Goal: Information Seeking & Learning: Learn about a topic

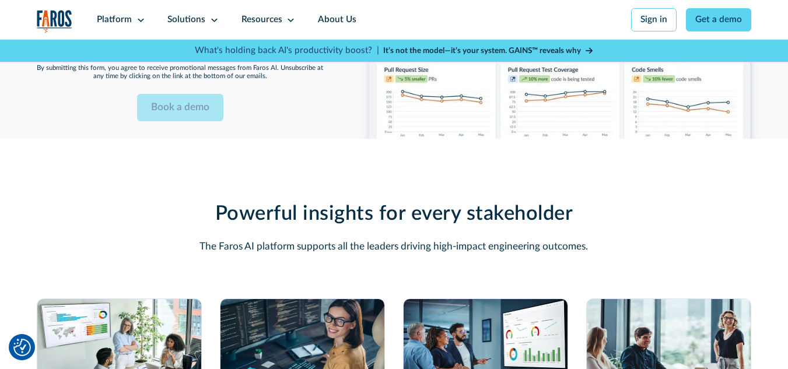
scroll to position [3157, 0]
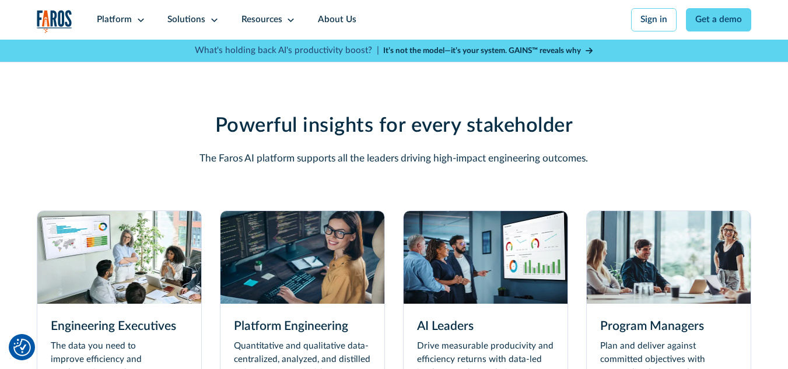
click at [475, 320] on div "AI Leaders Drive measurable producivity and efficiency returns with data-led im…" at bounding box center [485, 364] width 164 height 121
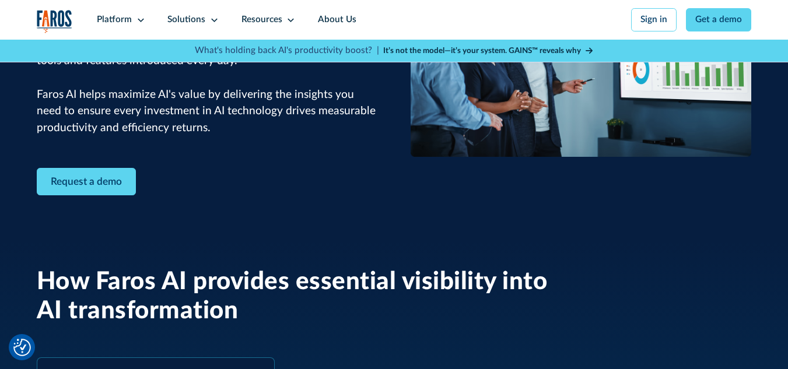
scroll to position [156, 0]
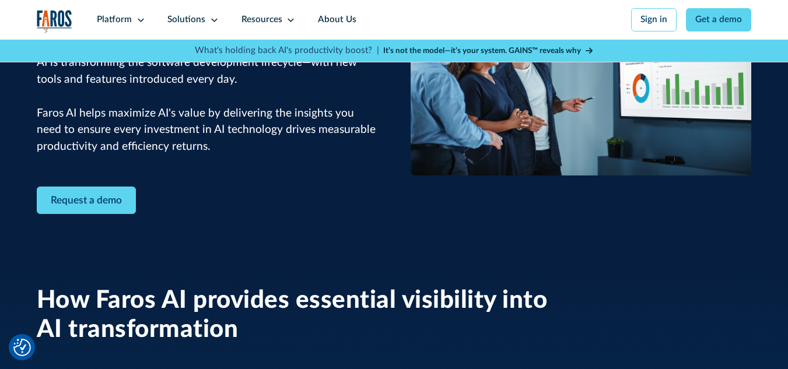
click at [102, 193] on link "Request a demo" at bounding box center [86, 200] width 99 height 27
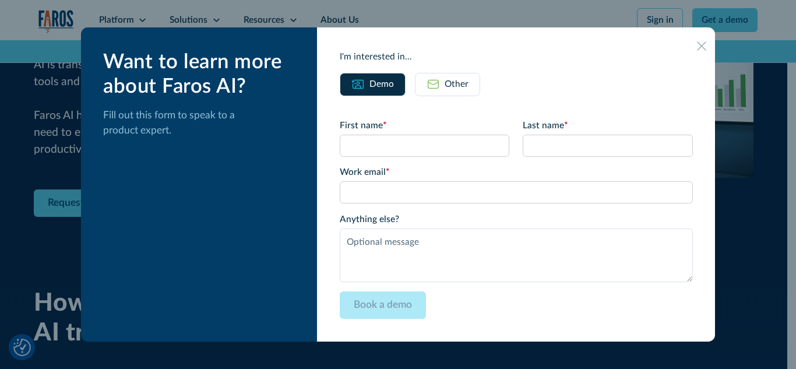
click at [697, 44] on icon at bounding box center [701, 45] width 9 height 9
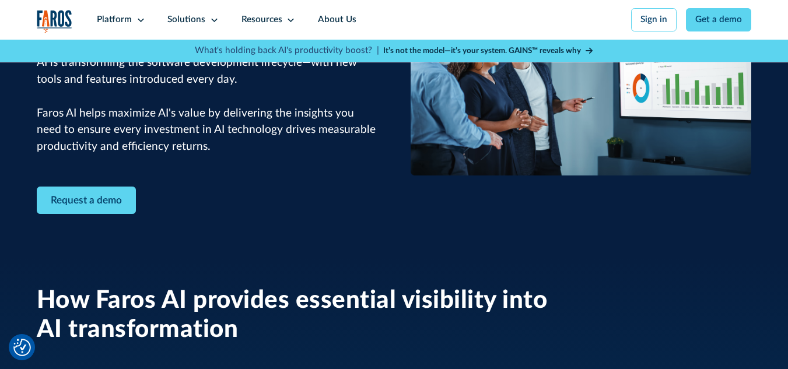
click at [461, 50] on strong "It’s not the model—it’s your system. GAINS™ reveals why" at bounding box center [482, 51] width 198 height 8
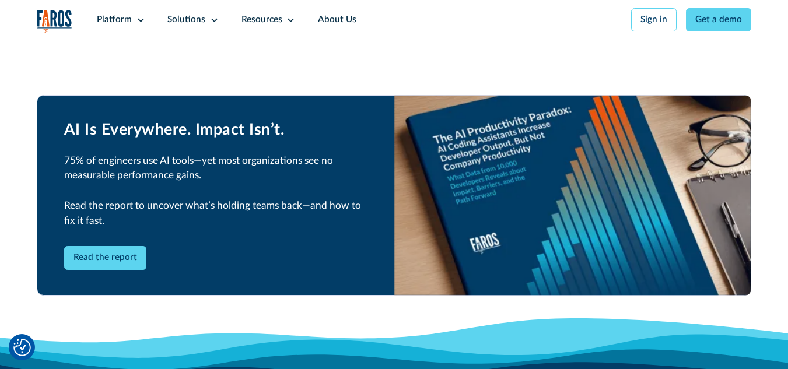
scroll to position [1672, 0]
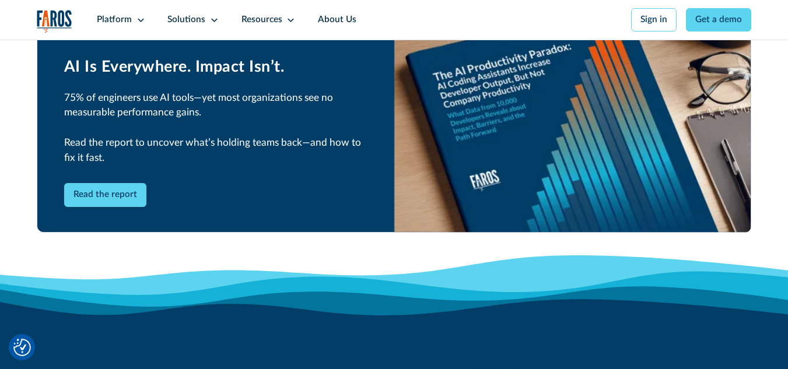
click at [265, 206] on div "Read the report" at bounding box center [215, 194] width 303 height 23
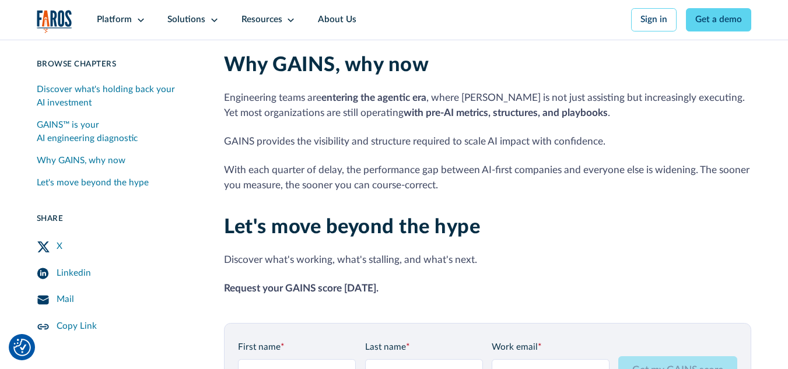
scroll to position [1205, 0]
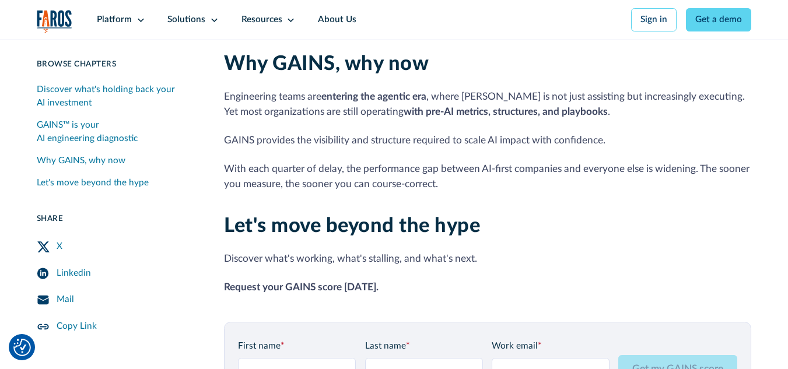
click at [16, 349] on img "Cookie Settings" at bounding box center [21, 347] width 17 height 17
